Goal: Check status: Check status

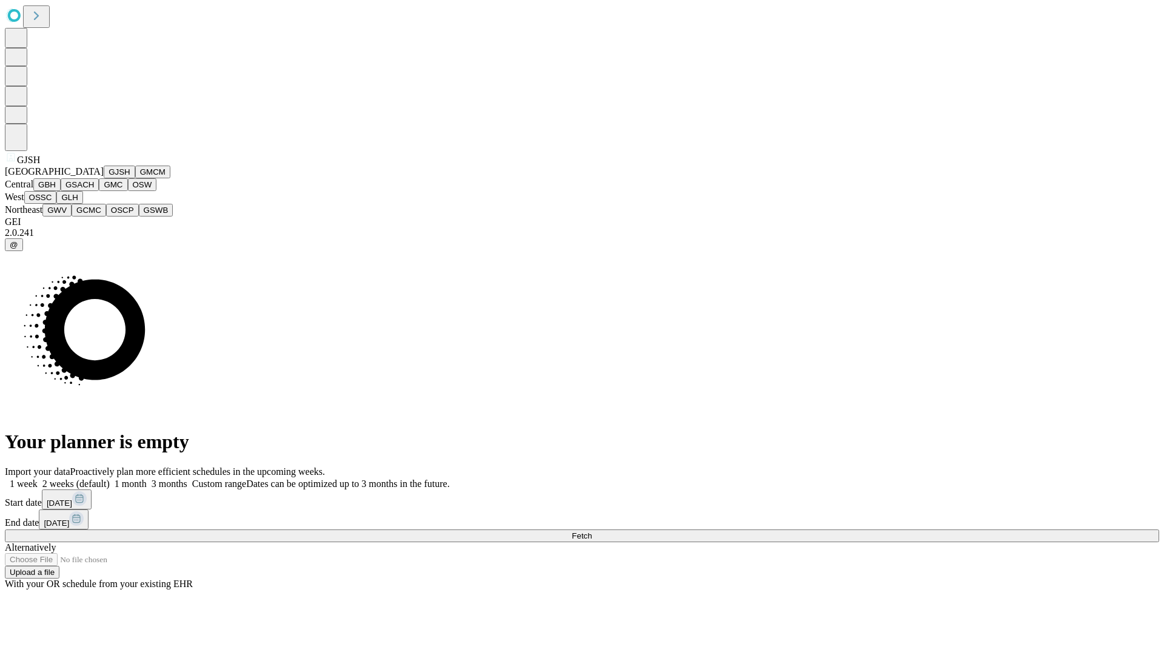
click at [104, 178] on button "GJSH" at bounding box center [120, 172] width 32 height 13
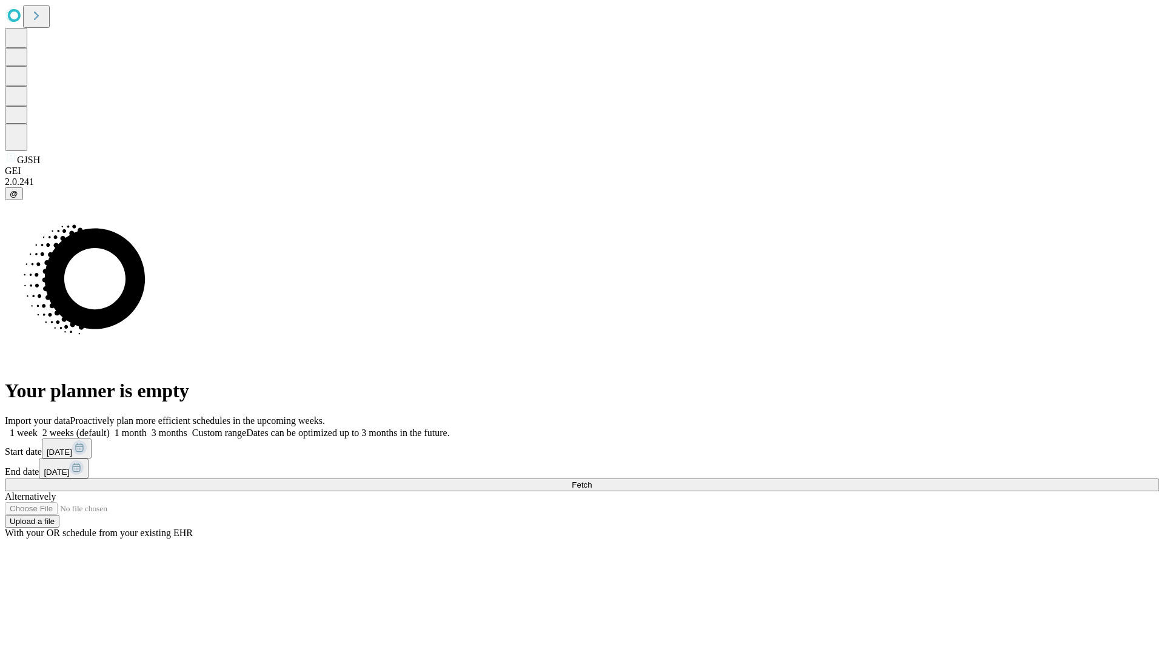
click at [147, 427] on label "1 month" at bounding box center [128, 432] width 37 height 10
click at [592, 480] on span "Fetch" at bounding box center [582, 484] width 20 height 9
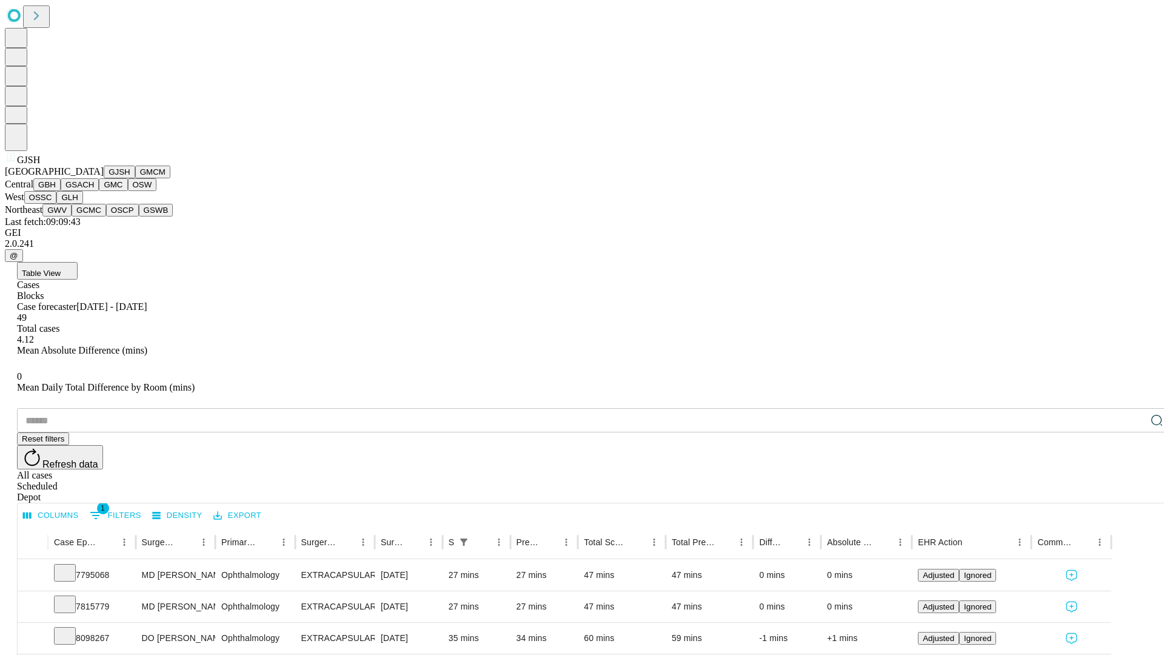
click at [135, 178] on button "GMCM" at bounding box center [152, 172] width 35 height 13
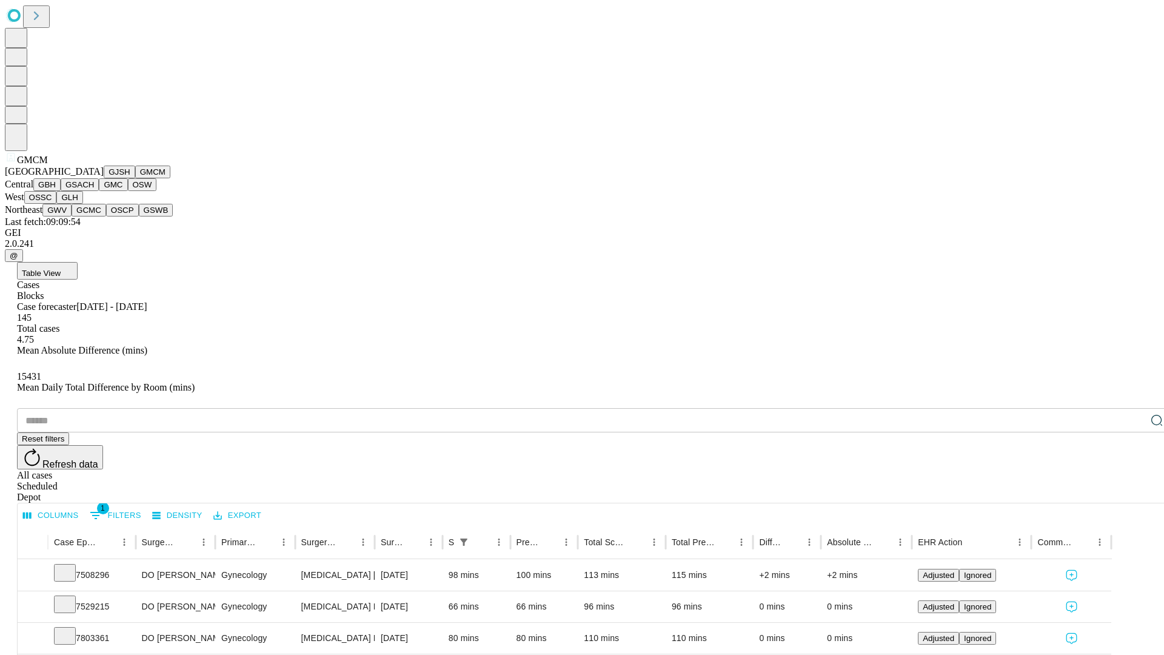
click at [61, 191] on button "GBH" at bounding box center [46, 184] width 27 height 13
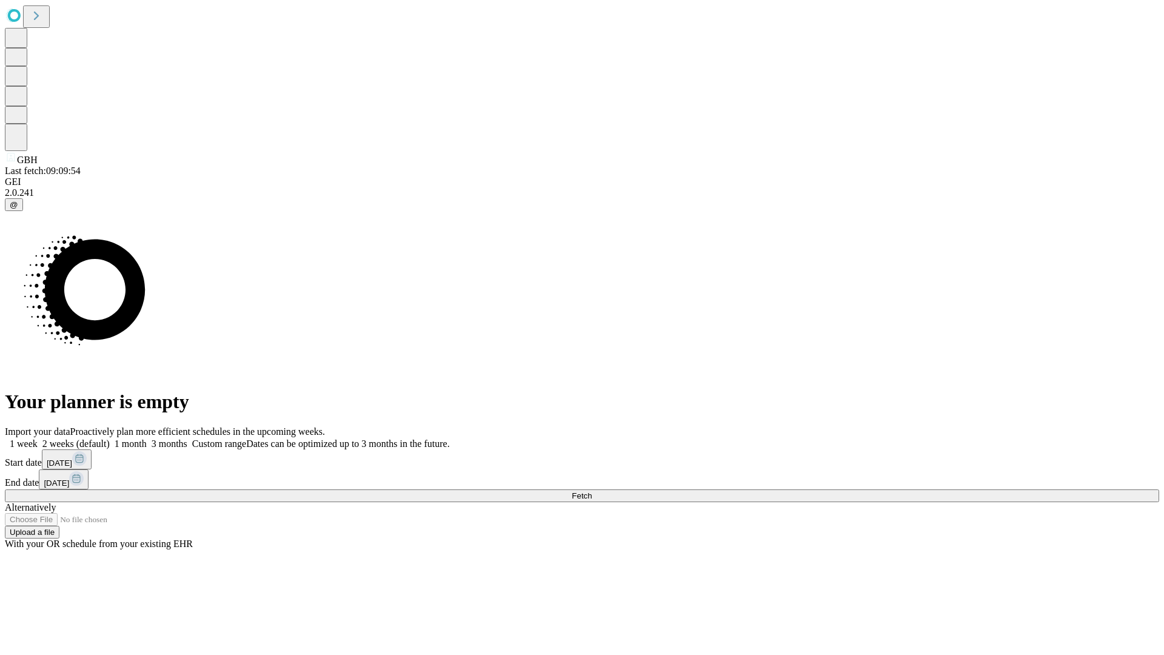
click at [147, 438] on label "1 month" at bounding box center [128, 443] width 37 height 10
click at [592, 491] on span "Fetch" at bounding box center [582, 495] width 20 height 9
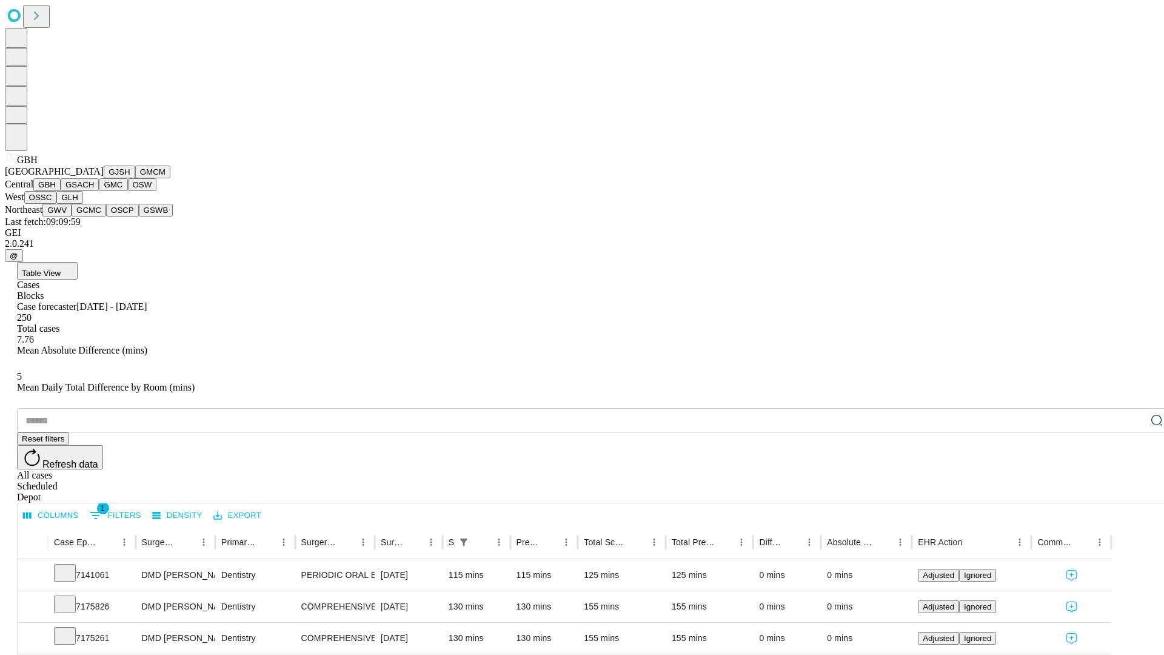
click at [94, 191] on button "GSACH" at bounding box center [80, 184] width 38 height 13
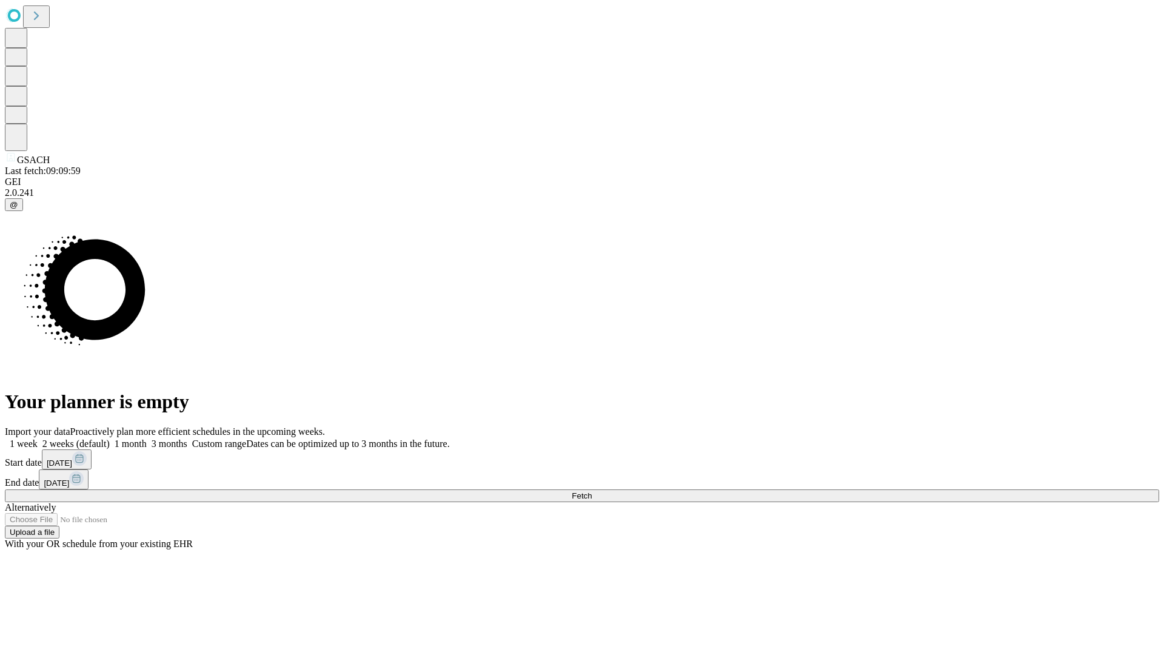
click at [147, 438] on label "1 month" at bounding box center [128, 443] width 37 height 10
click at [592, 491] on span "Fetch" at bounding box center [582, 495] width 20 height 9
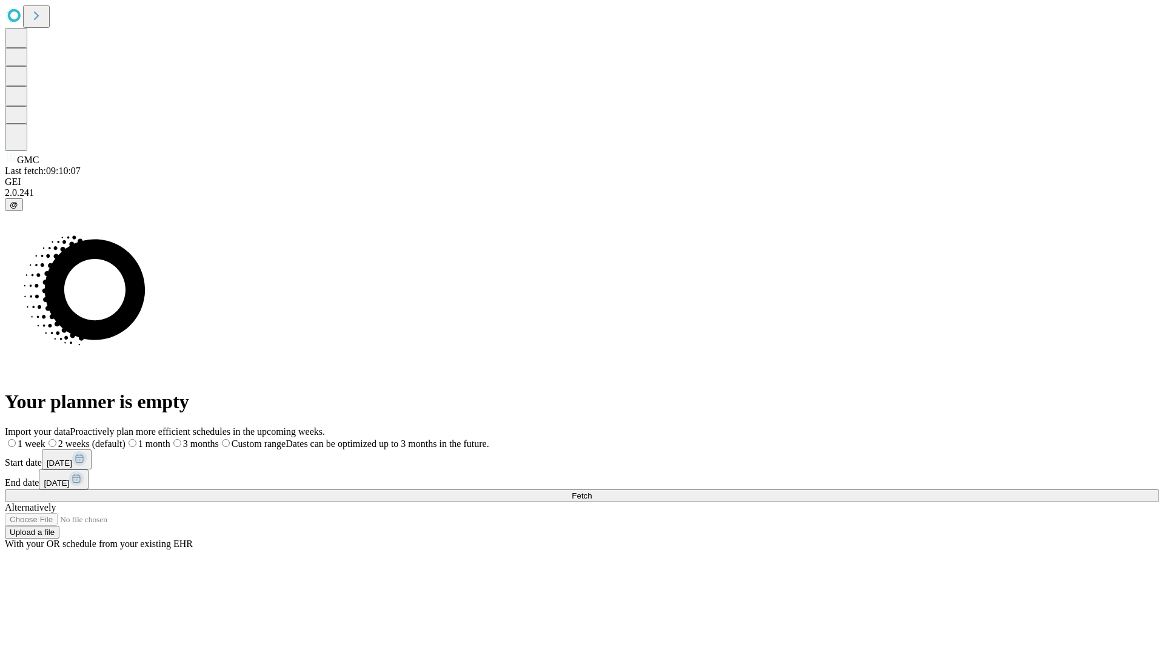
click at [170, 438] on label "1 month" at bounding box center [148, 443] width 45 height 10
click at [592, 491] on span "Fetch" at bounding box center [582, 495] width 20 height 9
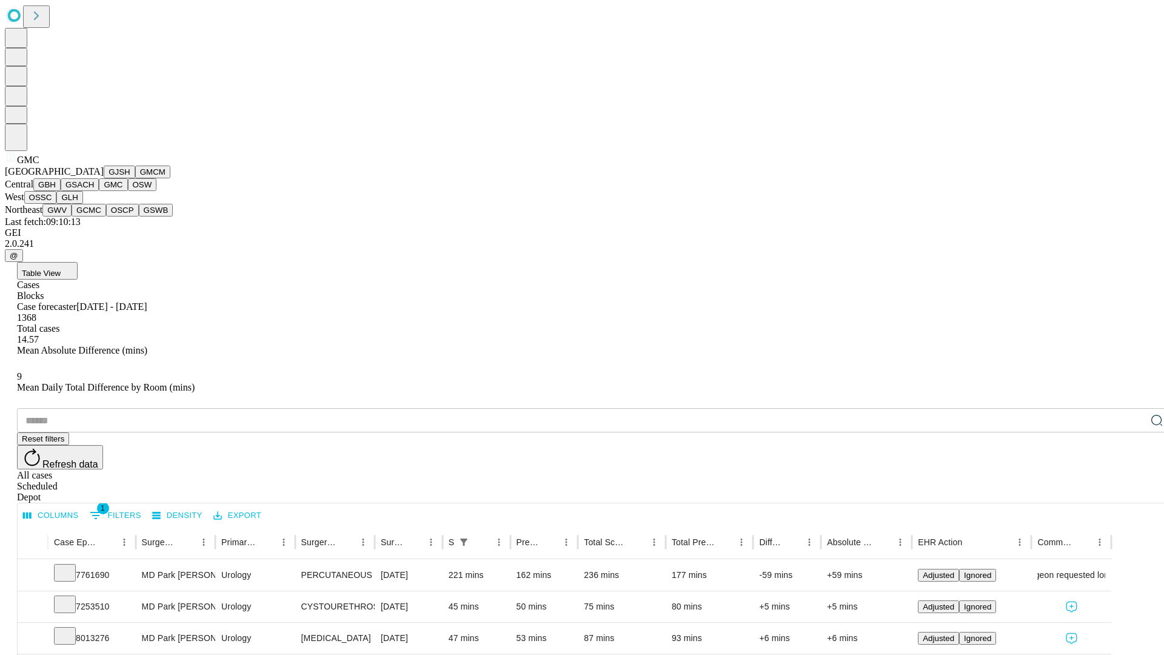
click at [128, 191] on button "OSW" at bounding box center [142, 184] width 29 height 13
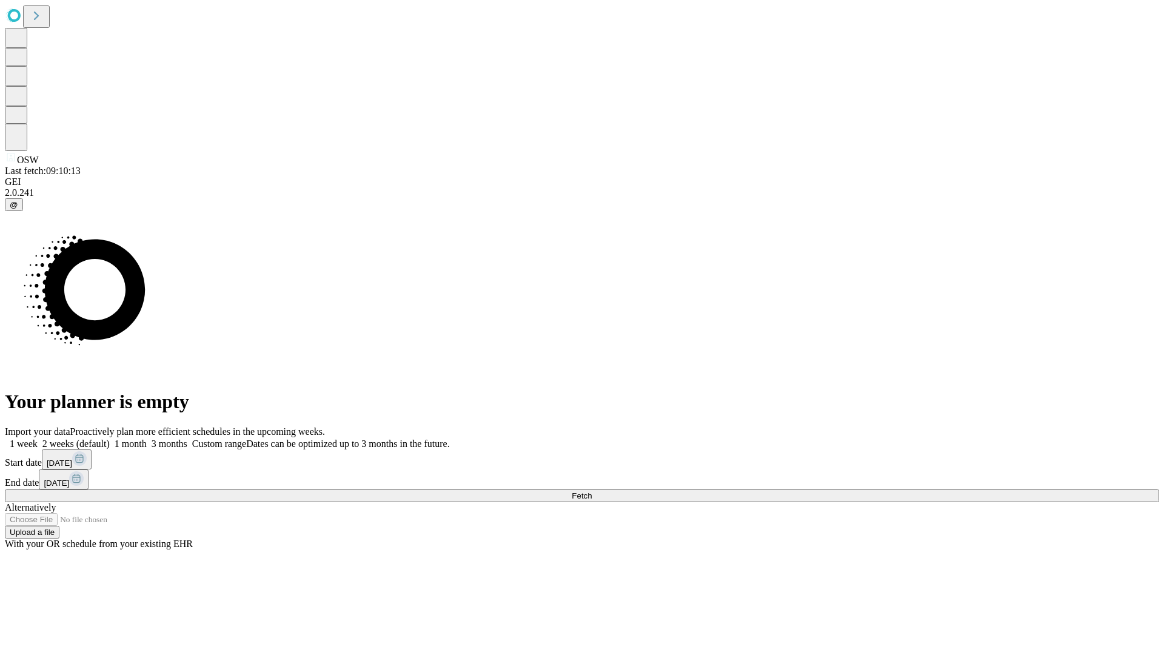
click at [147, 438] on label "1 month" at bounding box center [128, 443] width 37 height 10
click at [592, 491] on span "Fetch" at bounding box center [582, 495] width 20 height 9
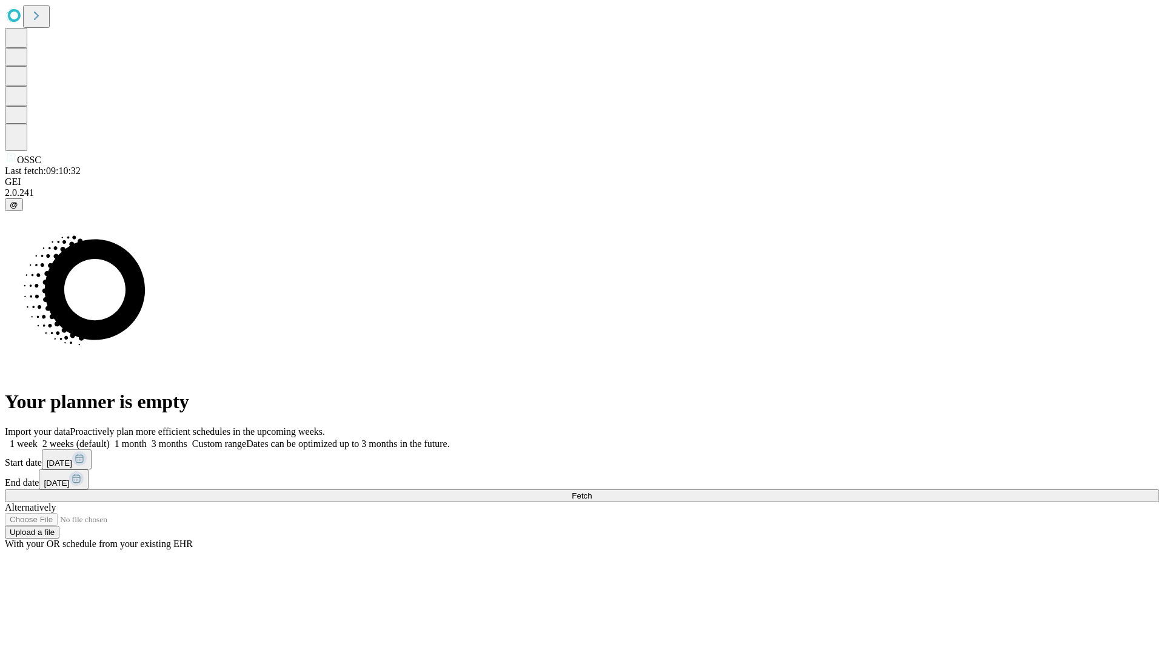
click at [147, 438] on label "1 month" at bounding box center [128, 443] width 37 height 10
click at [592, 491] on span "Fetch" at bounding box center [582, 495] width 20 height 9
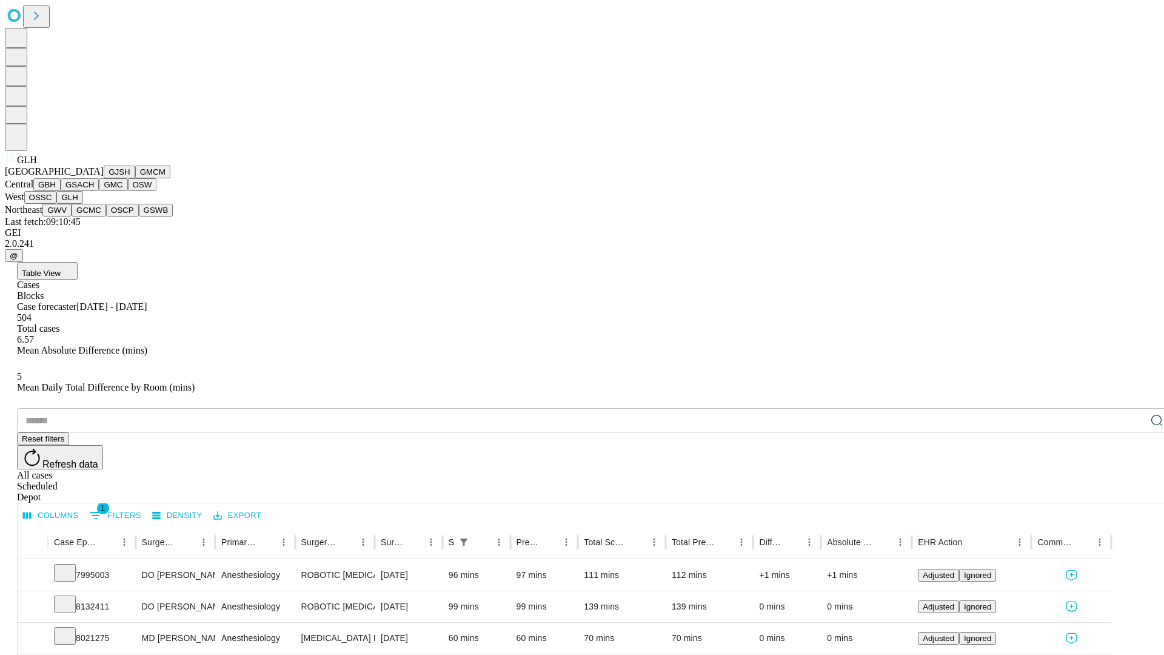
click at [72, 216] on button "GWV" at bounding box center [56, 210] width 29 height 13
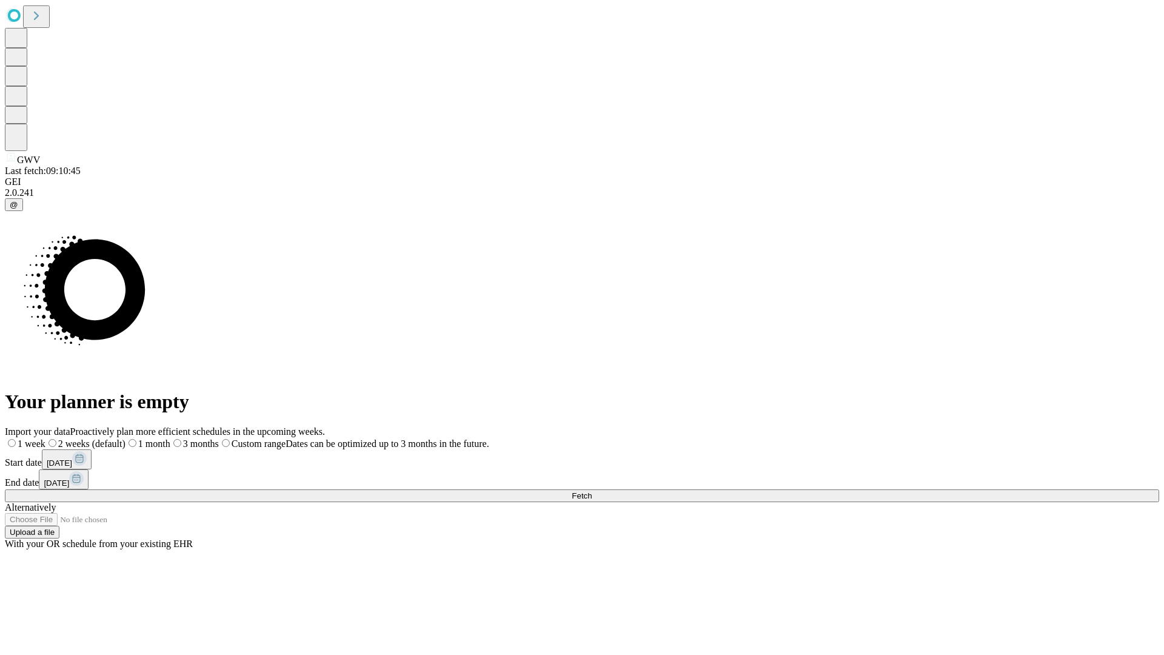
click at [170, 438] on label "1 month" at bounding box center [148, 443] width 45 height 10
click at [592, 491] on span "Fetch" at bounding box center [582, 495] width 20 height 9
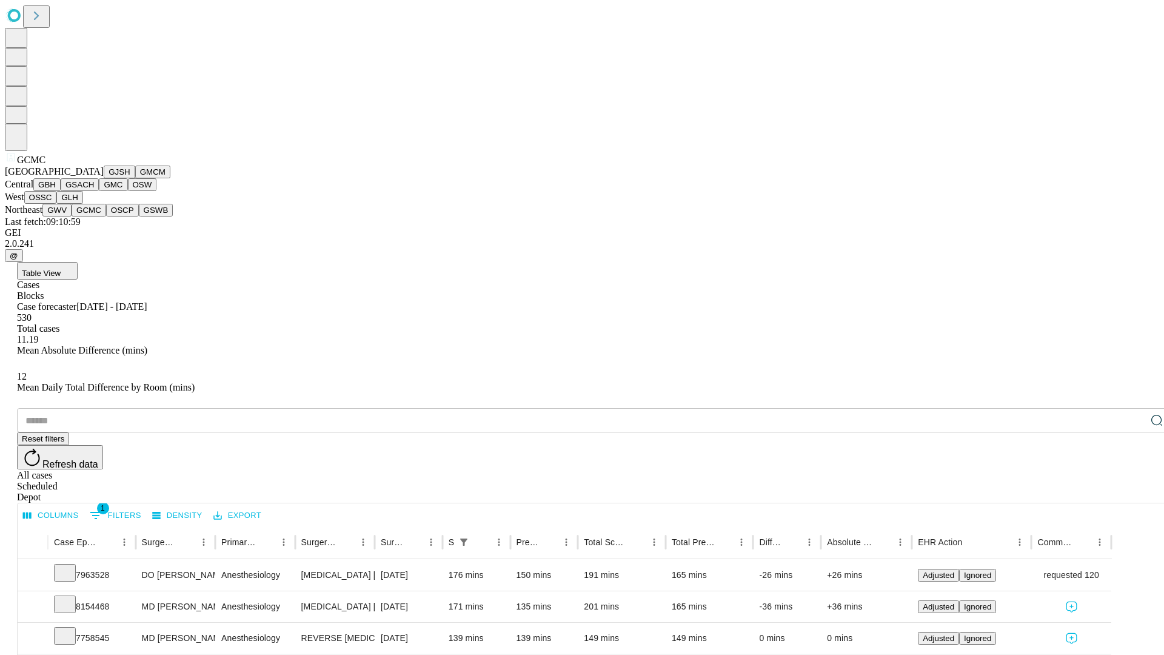
click at [106, 216] on button "OSCP" at bounding box center [122, 210] width 33 height 13
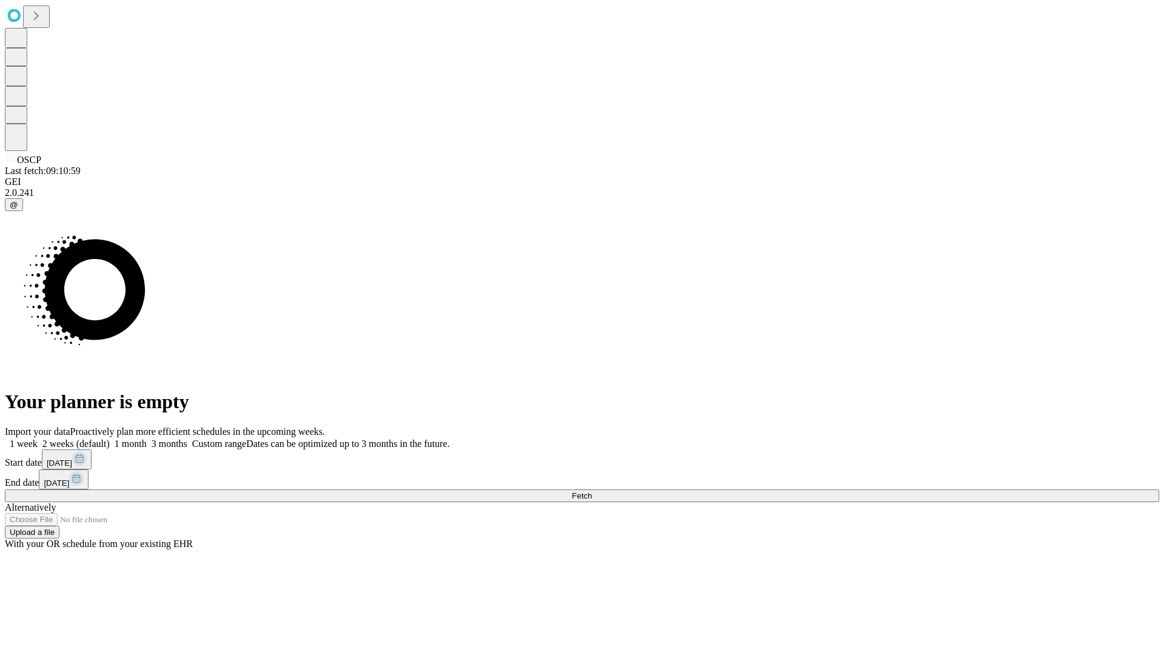
click at [147, 438] on label "1 month" at bounding box center [128, 443] width 37 height 10
click at [592, 491] on span "Fetch" at bounding box center [582, 495] width 20 height 9
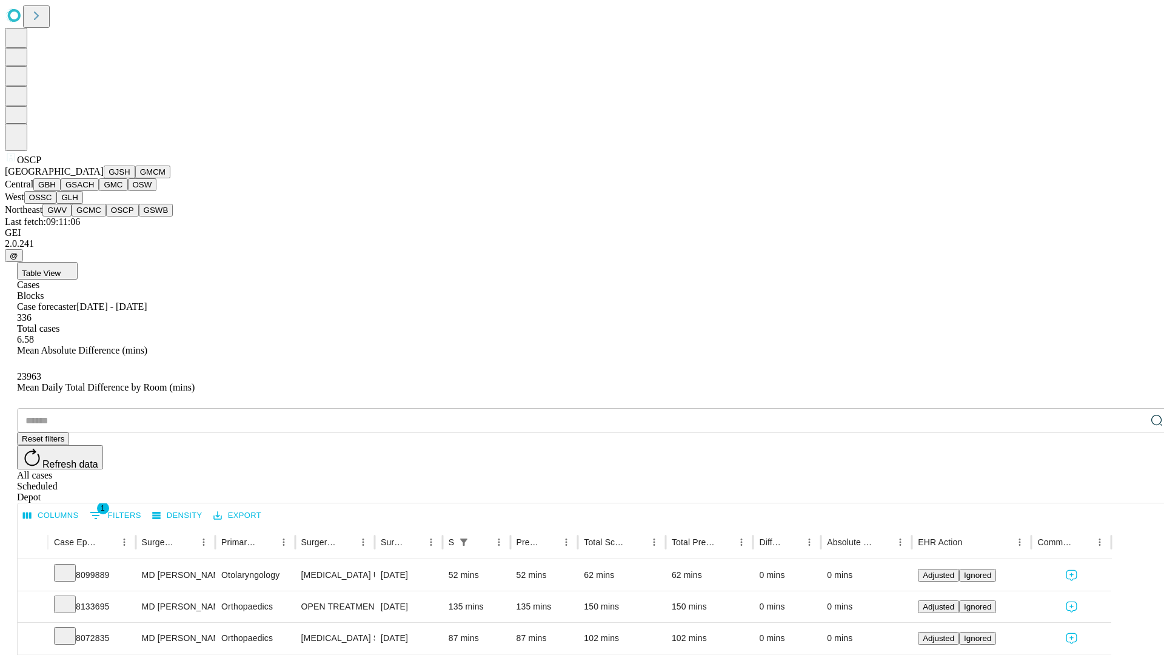
click at [139, 216] on button "GSWB" at bounding box center [156, 210] width 35 height 13
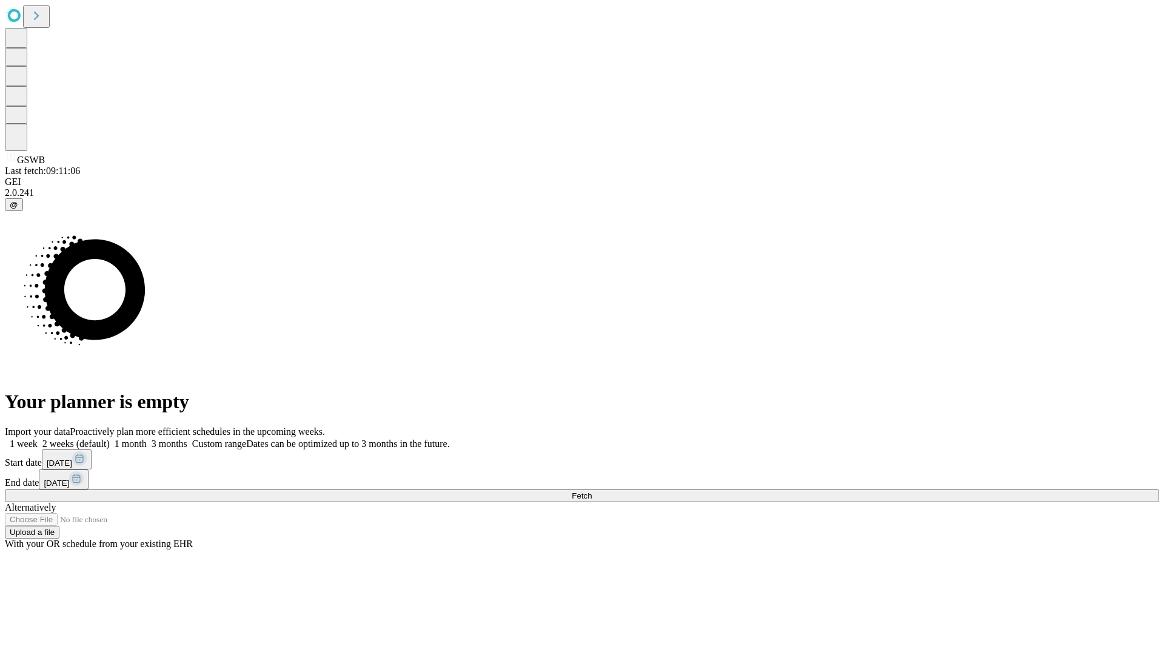
click at [147, 438] on label "1 month" at bounding box center [128, 443] width 37 height 10
click at [592, 491] on span "Fetch" at bounding box center [582, 495] width 20 height 9
